Goal: Transaction & Acquisition: Purchase product/service

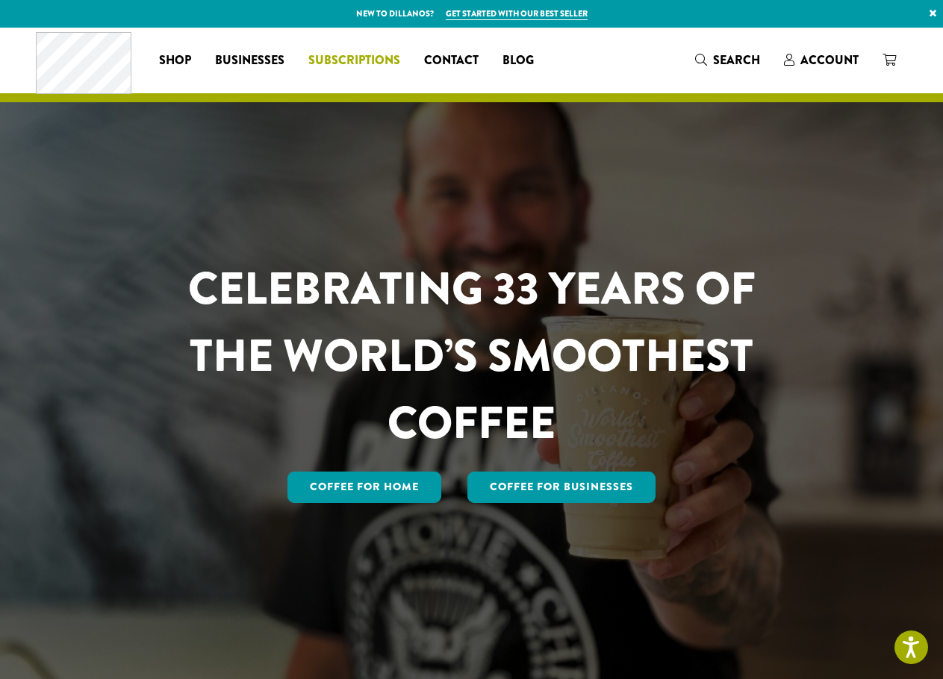
click at [344, 61] on span "Subscriptions" at bounding box center [354, 60] width 92 height 19
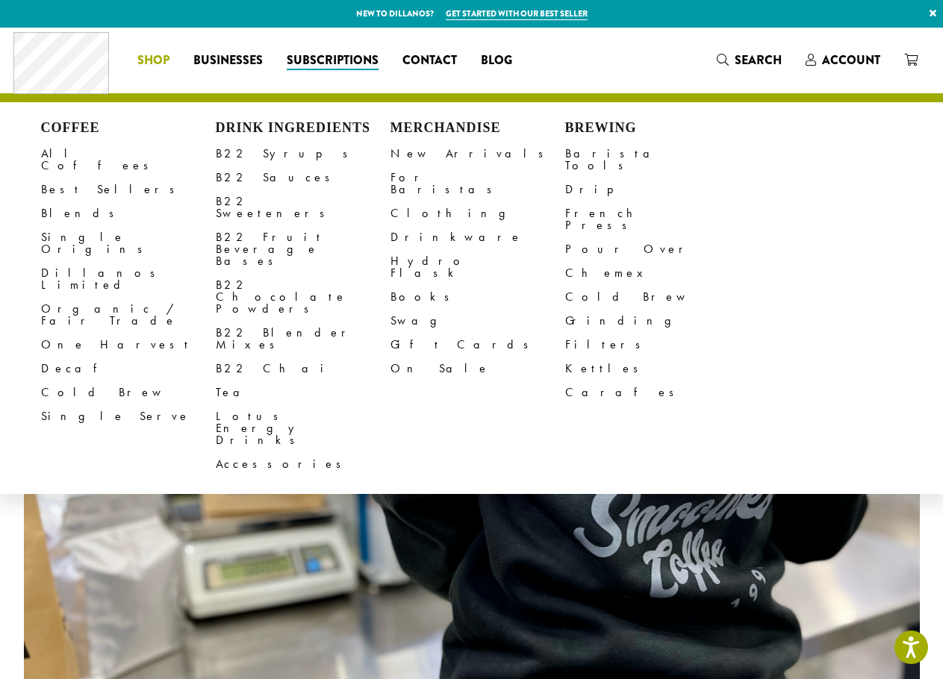
click at [168, 57] on li "Coffee All Coffees Best Sellers Blends Single Origins Dillanos Limited Organic …" at bounding box center [153, 61] width 56 height 24
click at [80, 404] on link "Single Serve" at bounding box center [128, 416] width 175 height 24
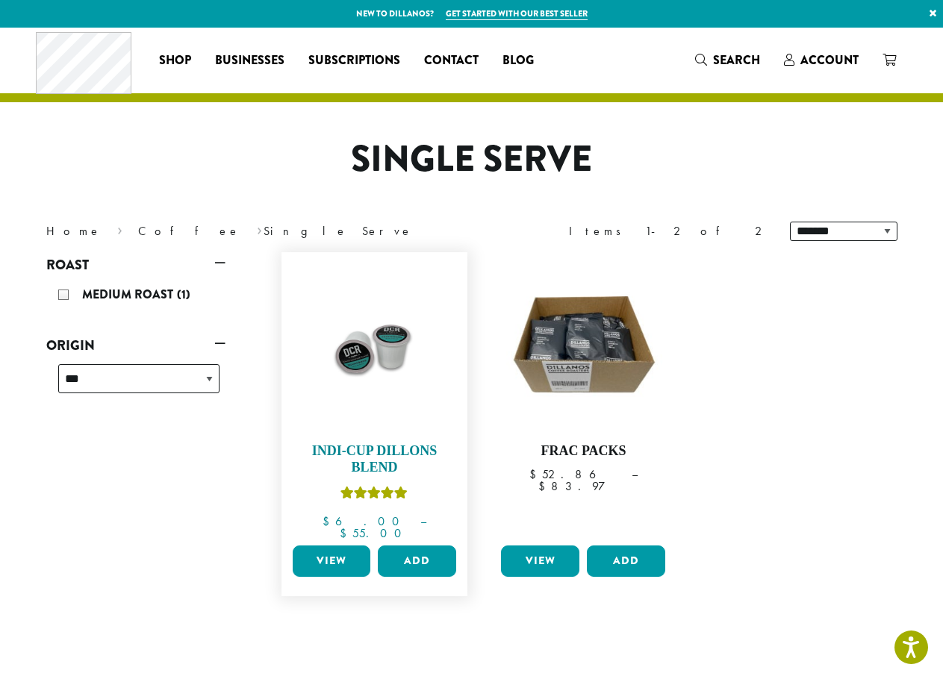
click at [404, 365] on img at bounding box center [374, 346] width 172 height 172
click at [336, 554] on link "View" at bounding box center [332, 561] width 78 height 31
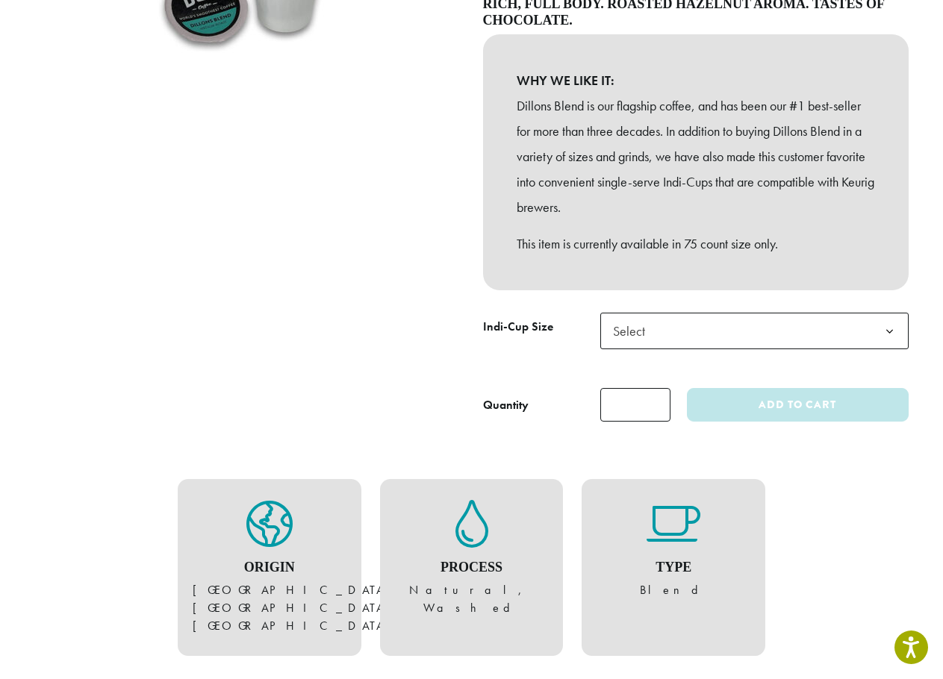
scroll to position [373, 0]
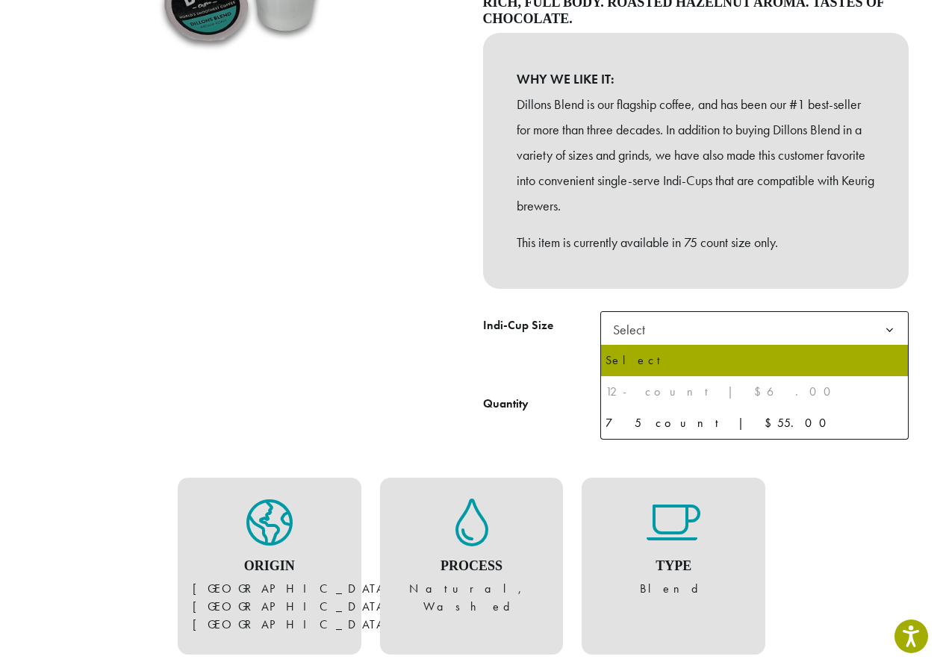
click at [621, 334] on span "Select" at bounding box center [633, 329] width 53 height 29
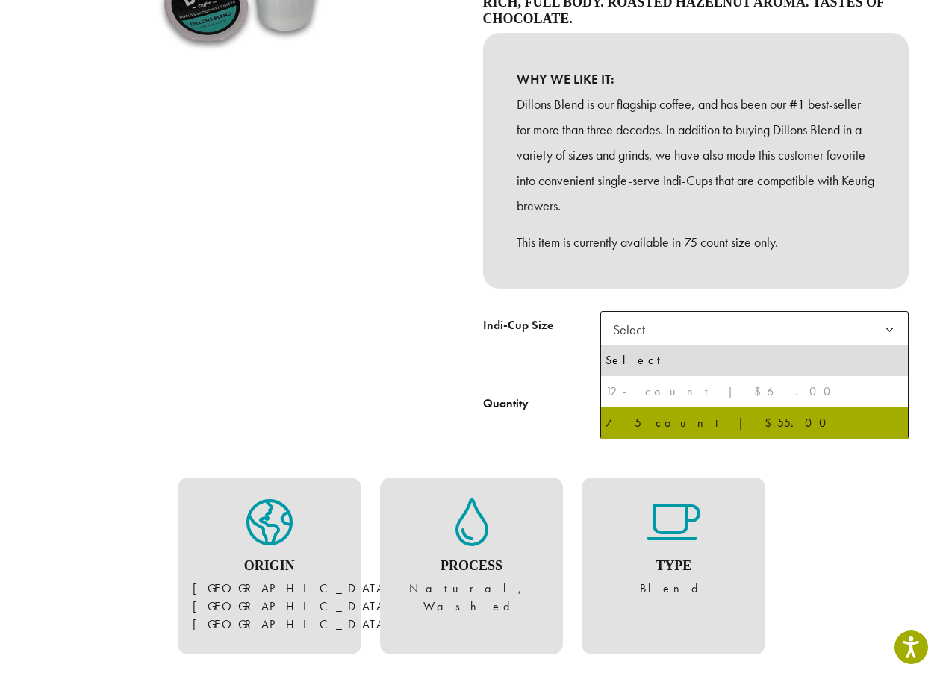
select select "********"
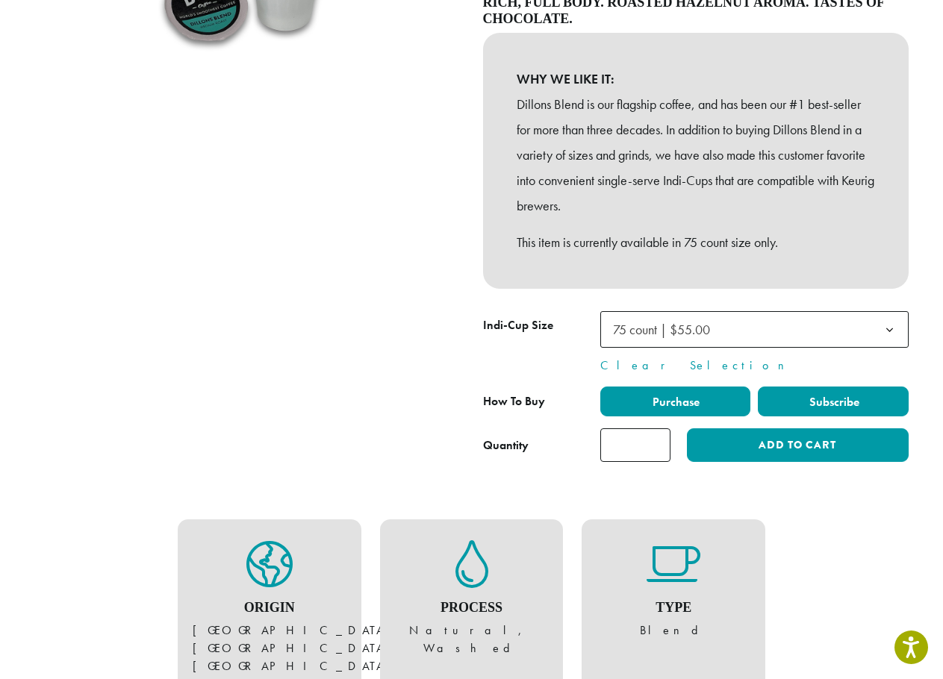
click at [796, 396] on label "Subscribe" at bounding box center [832, 402] width 151 height 30
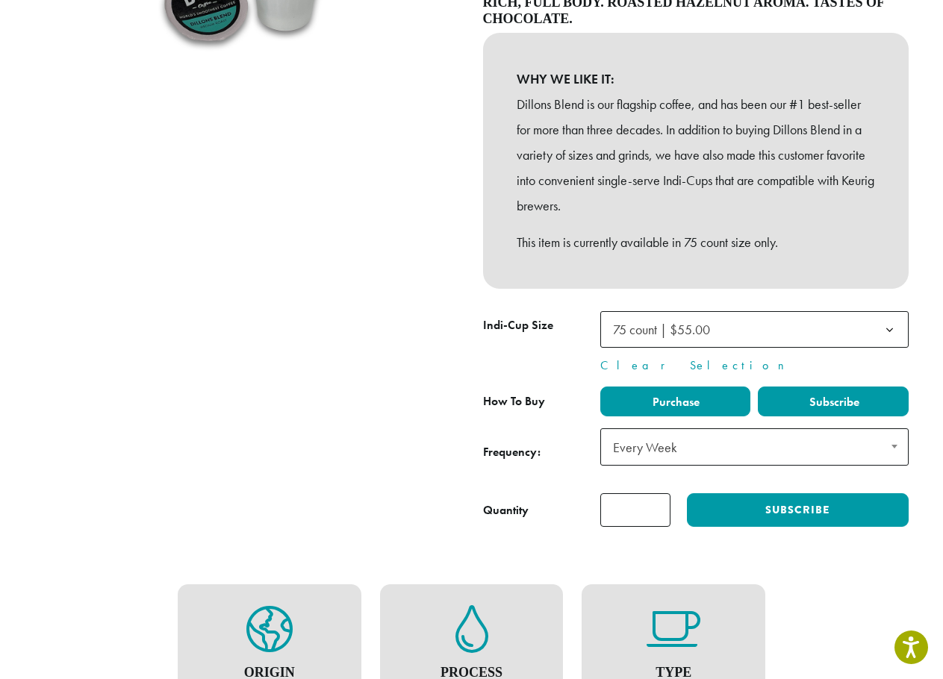
click at [654, 400] on span "Purchase" at bounding box center [674, 402] width 49 height 16
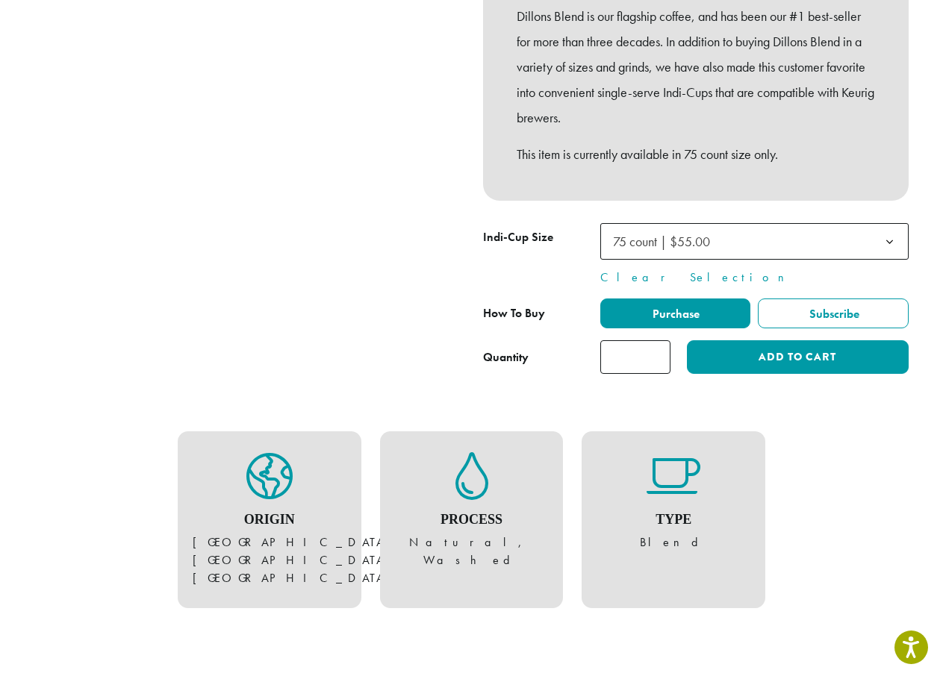
scroll to position [448, 0]
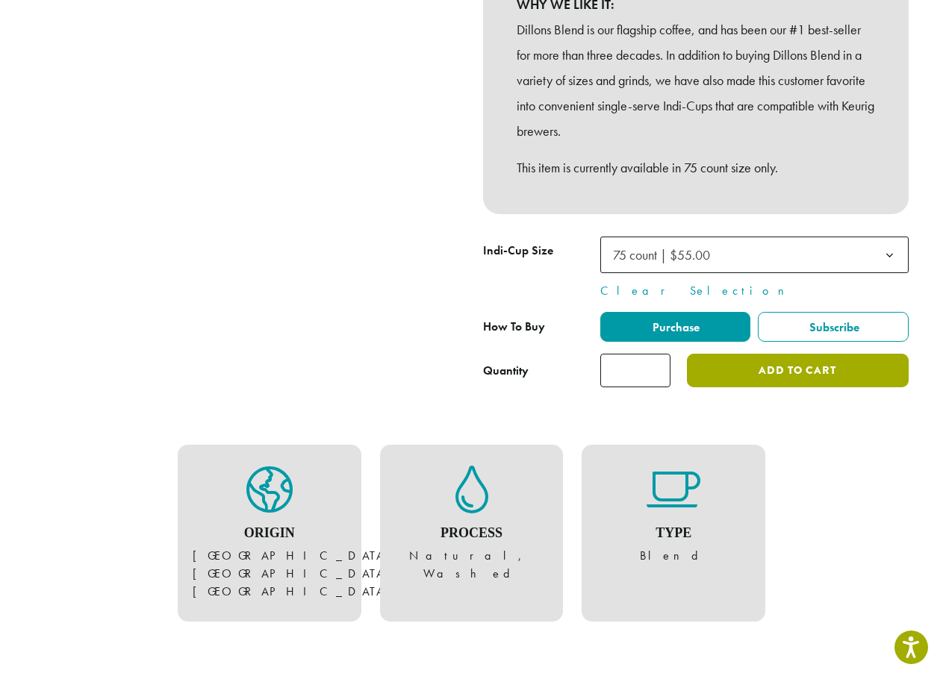
click at [743, 371] on button "Add to cart" at bounding box center [797, 371] width 221 height 34
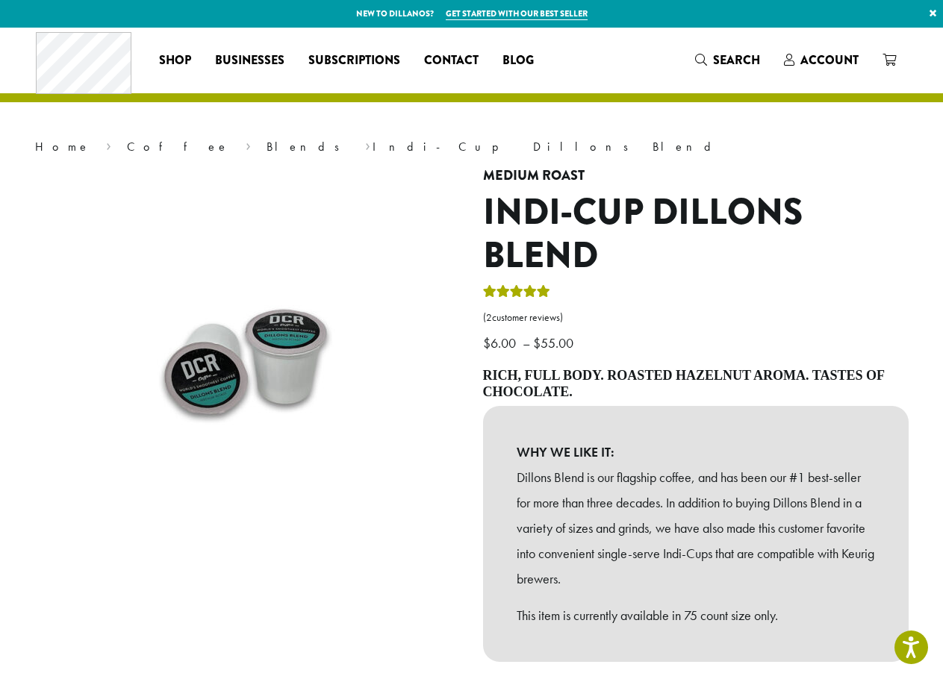
drag, startPoint x: 731, startPoint y: 236, endPoint x: 728, endPoint y: 363, distance: 126.9
click at [731, 236] on h1 "Indi-Cup Dillons Blend" at bounding box center [695, 234] width 425 height 86
click at [890, 61] on icon at bounding box center [888, 60] width 13 height 12
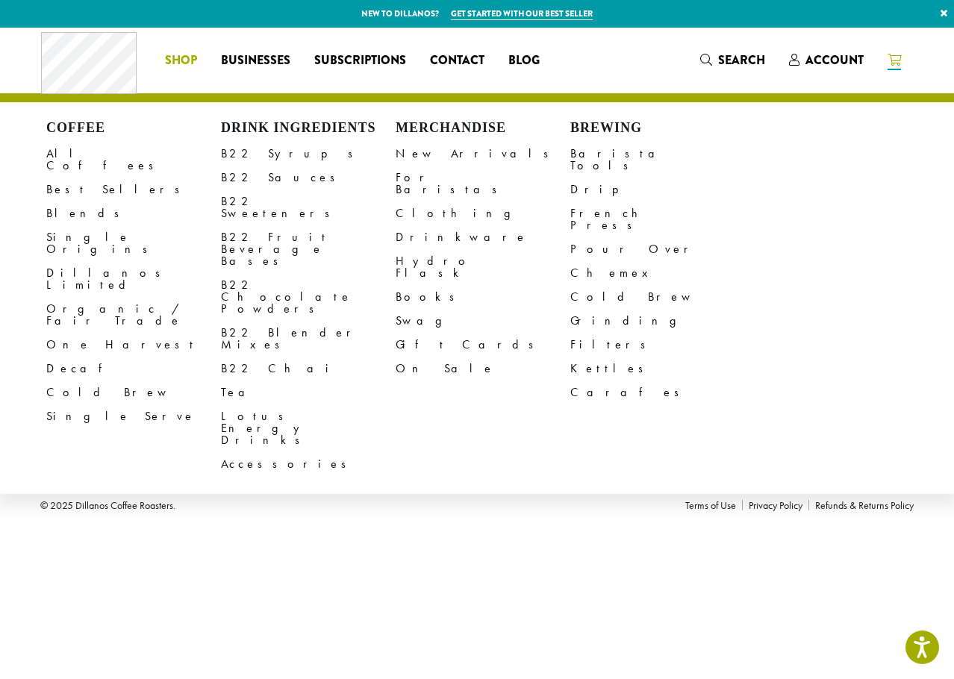
click at [187, 52] on li "Coffee All Coffees Best Sellers Blends Single Origins Dillanos Limited Organic …" at bounding box center [181, 61] width 56 height 24
click at [69, 404] on link "Single Serve" at bounding box center [133, 416] width 175 height 24
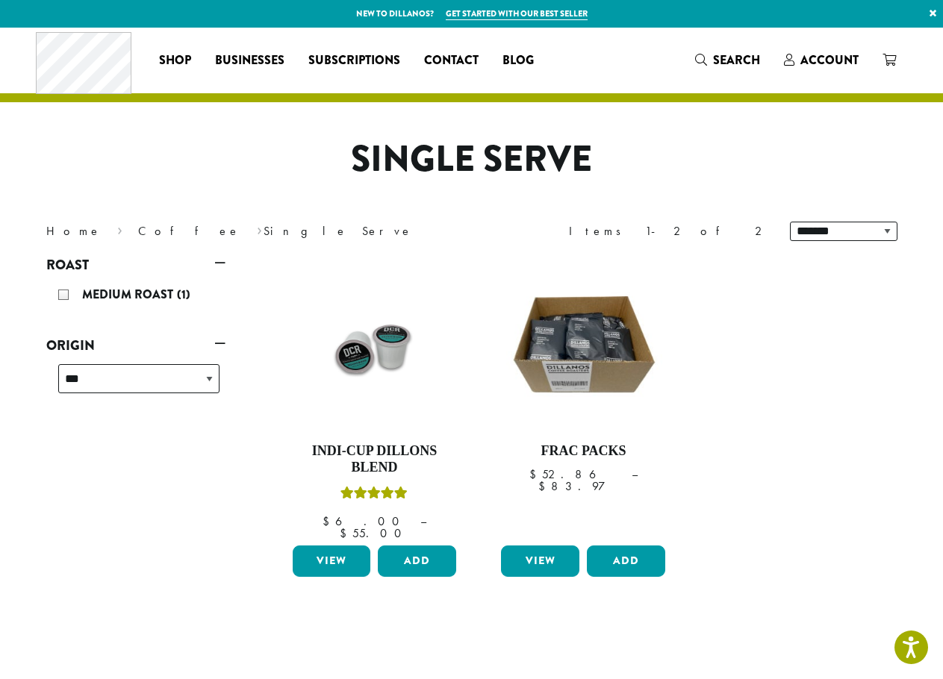
drag, startPoint x: 57, startPoint y: 293, endPoint x: 84, endPoint y: 322, distance: 39.7
click at [58, 293] on div "Medium Roast (1)" at bounding box center [138, 295] width 161 height 22
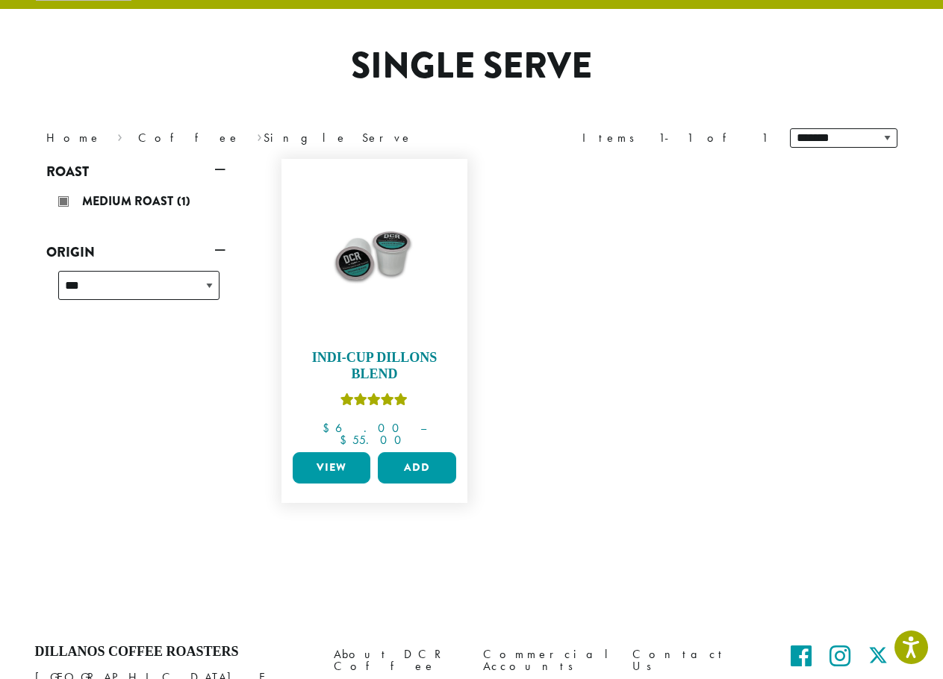
scroll to position [92, 0]
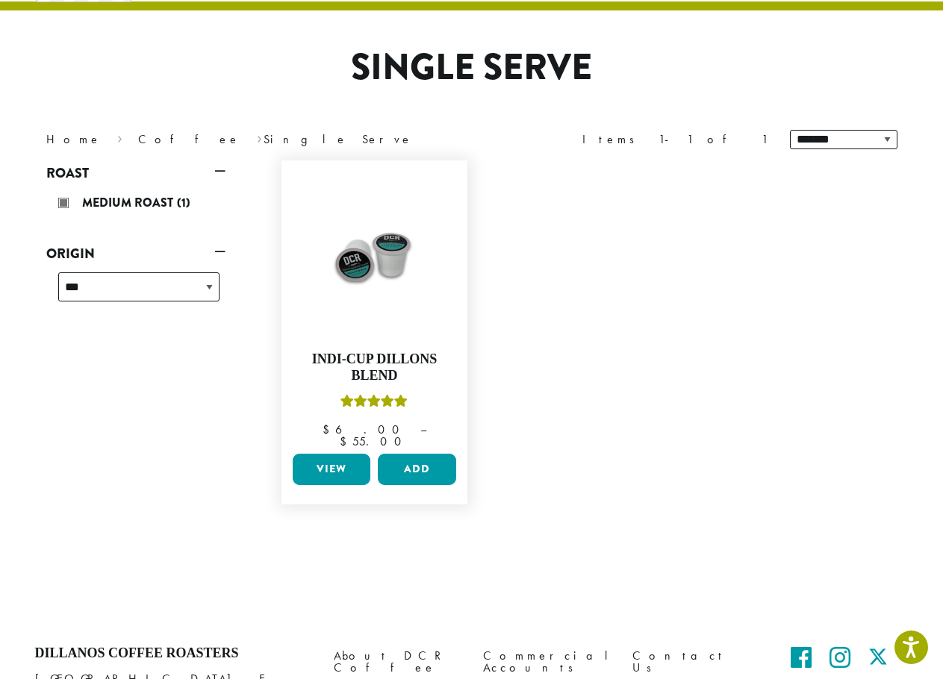
click at [349, 458] on link "View" at bounding box center [332, 469] width 78 height 31
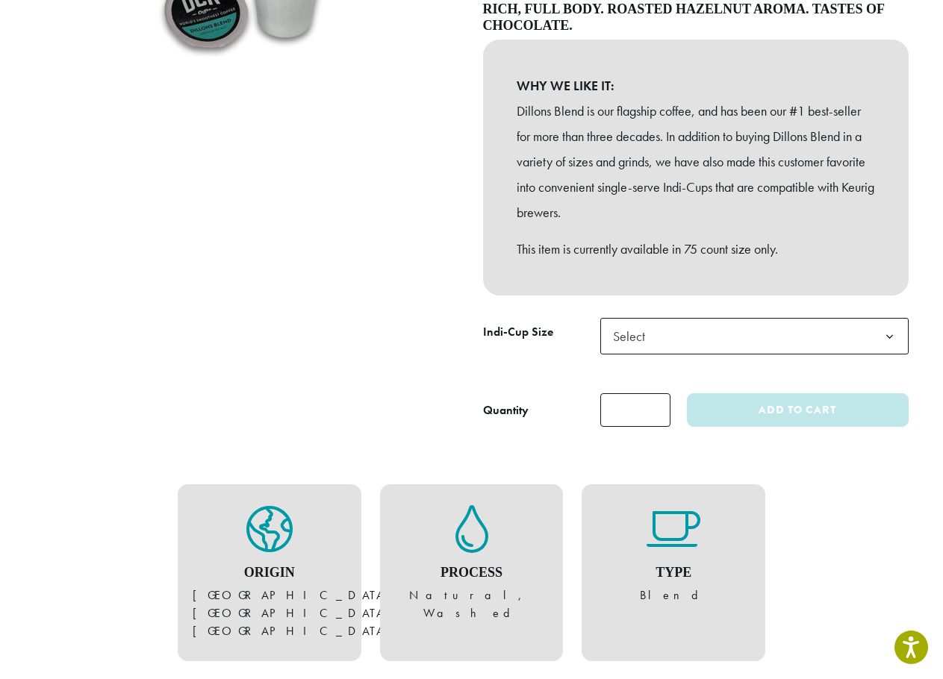
scroll to position [373, 0]
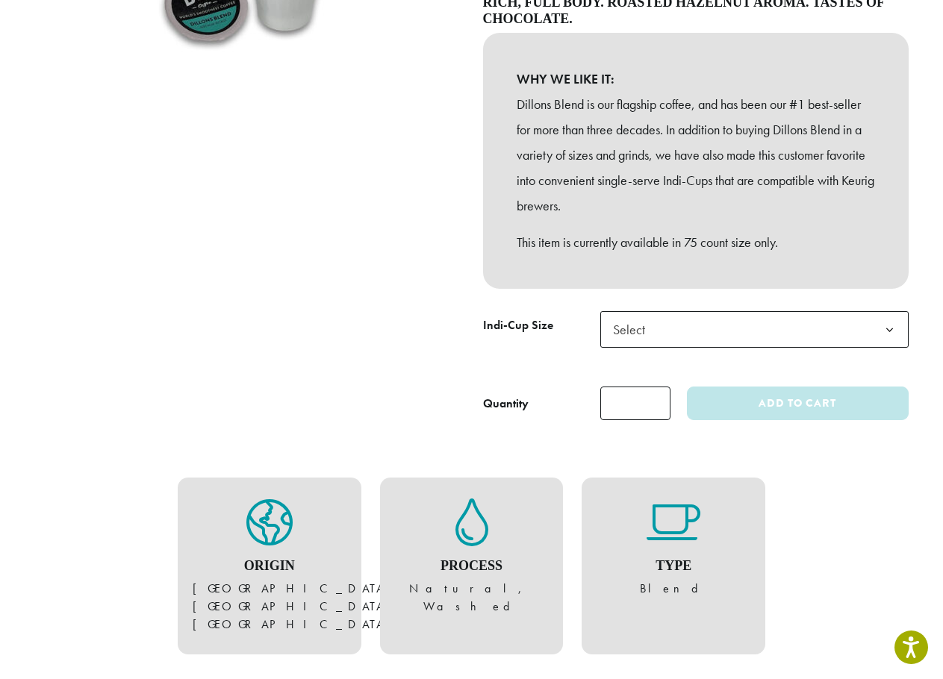
click at [666, 318] on span "Select" at bounding box center [754, 329] width 308 height 37
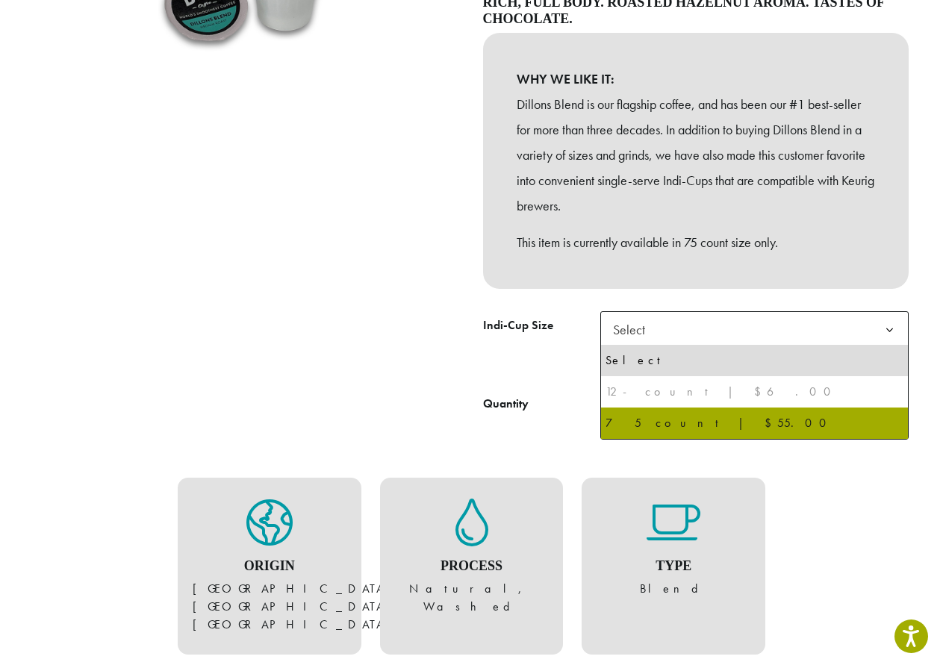
select select "********"
